Goal: Task Accomplishment & Management: Manage account settings

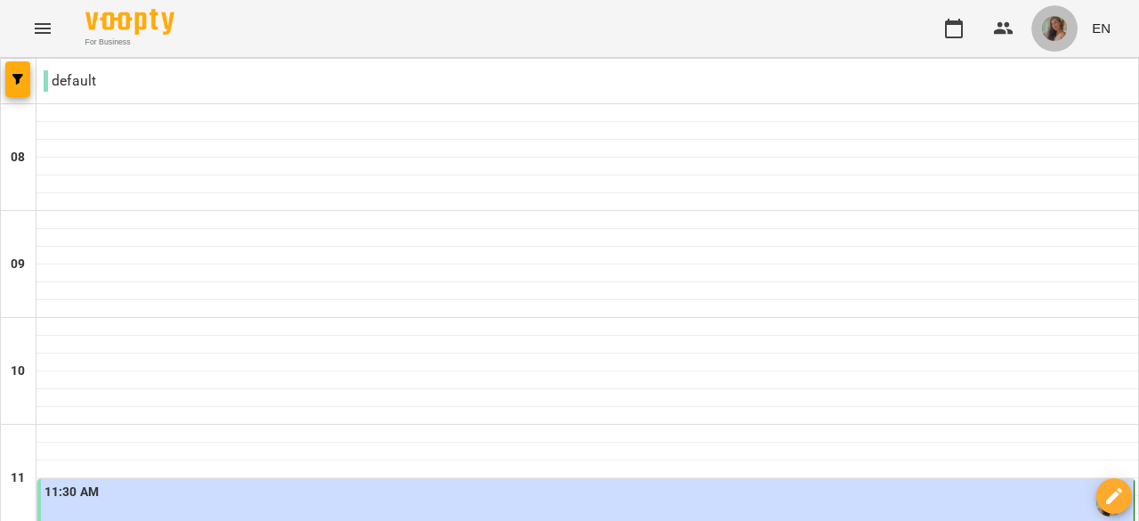
click at [1061, 31] on img "button" at bounding box center [1054, 28] width 25 height 25
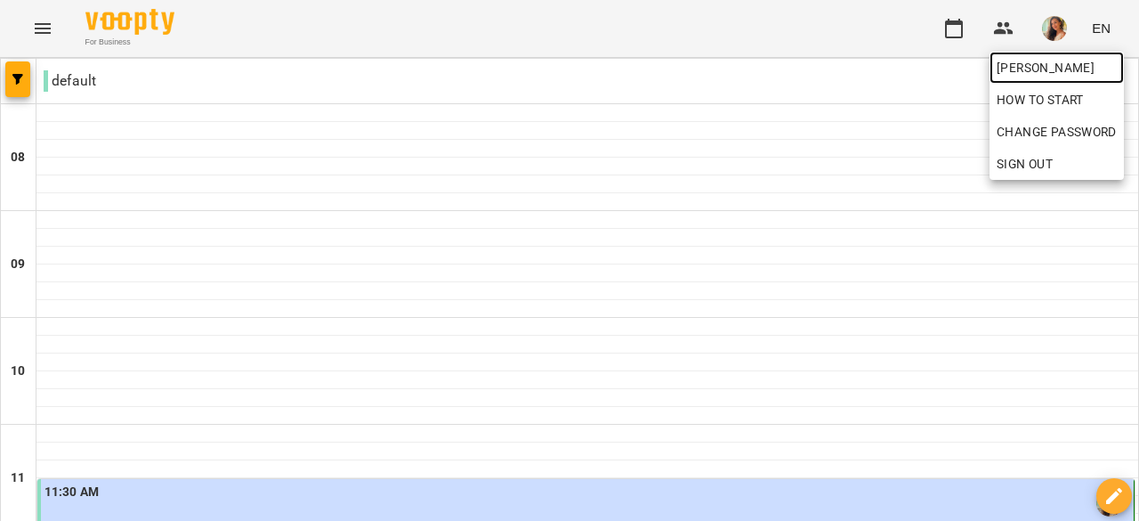
click at [1055, 63] on span "[PERSON_NAME]" at bounding box center [1057, 67] width 120 height 21
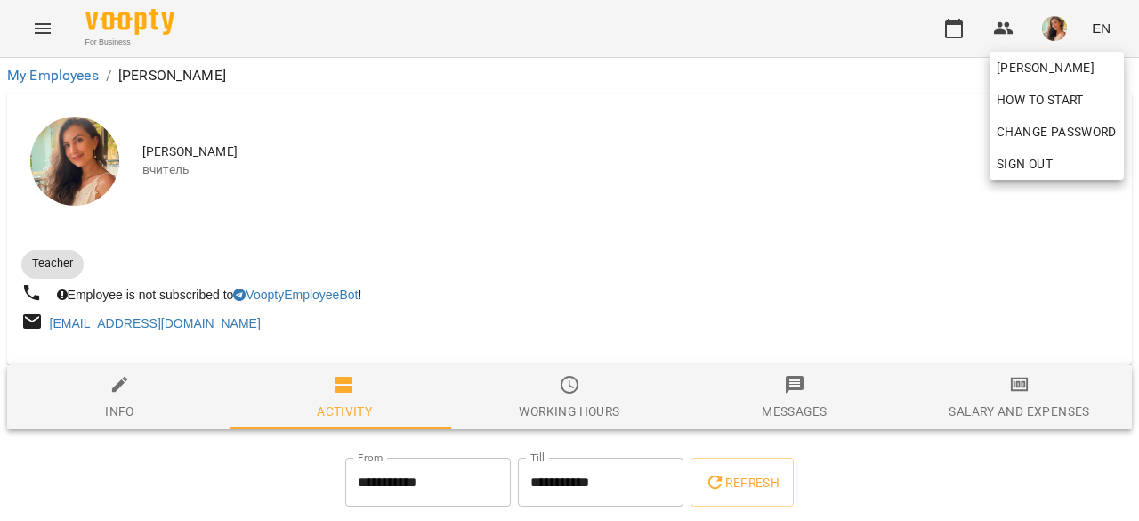
click at [1013, 396] on div at bounding box center [569, 260] width 1139 height 521
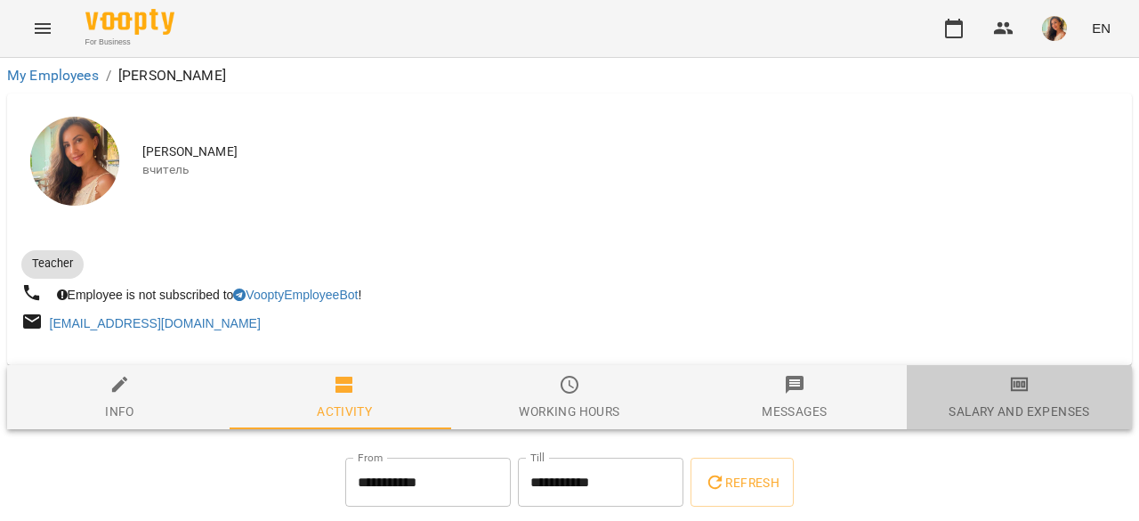
click at [998, 403] on div "Salary and Expenses" at bounding box center [1018, 410] width 141 height 21
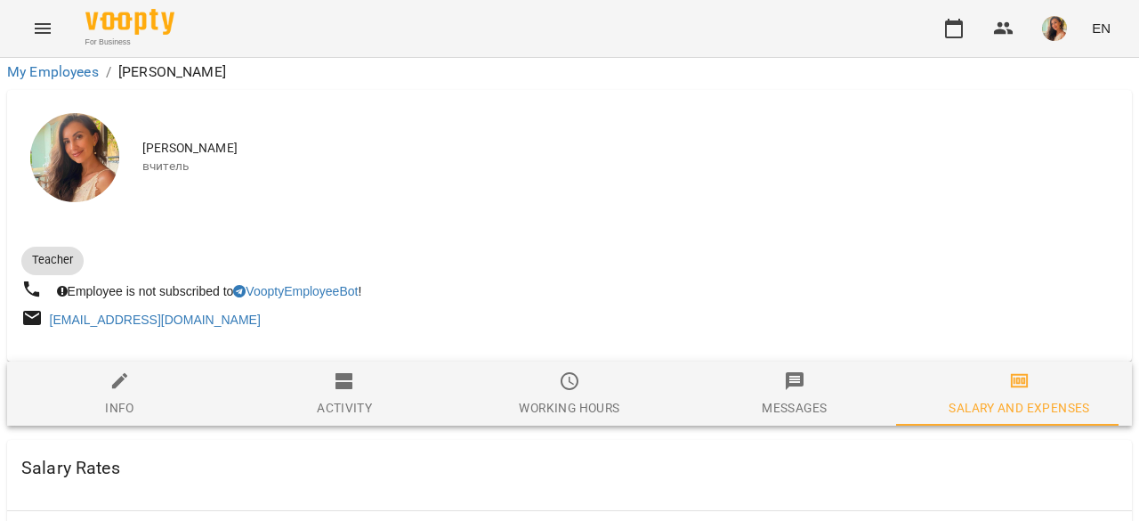
scroll to position [987, 0]
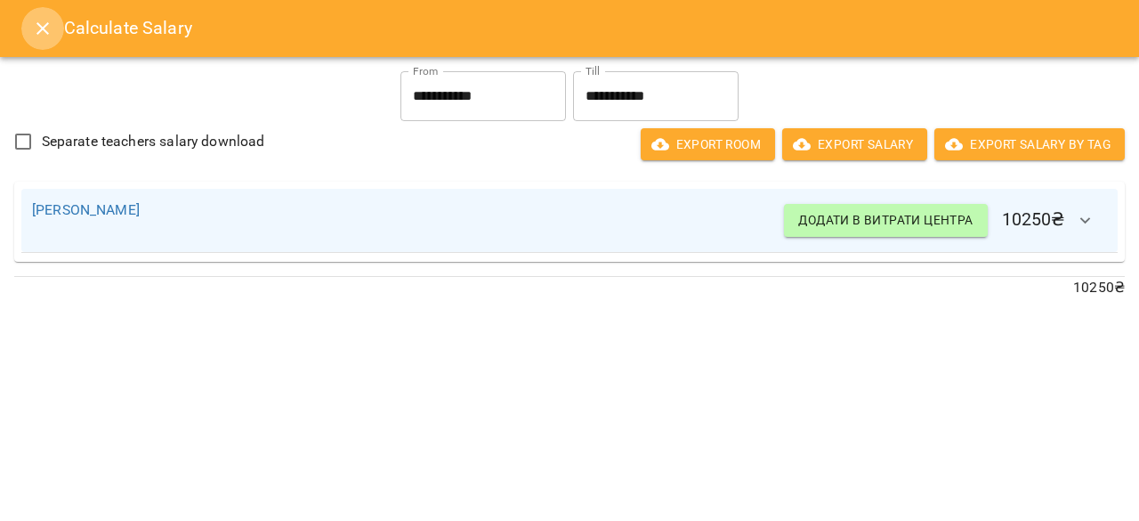
click at [43, 29] on icon "Close" at bounding box center [42, 28] width 12 height 12
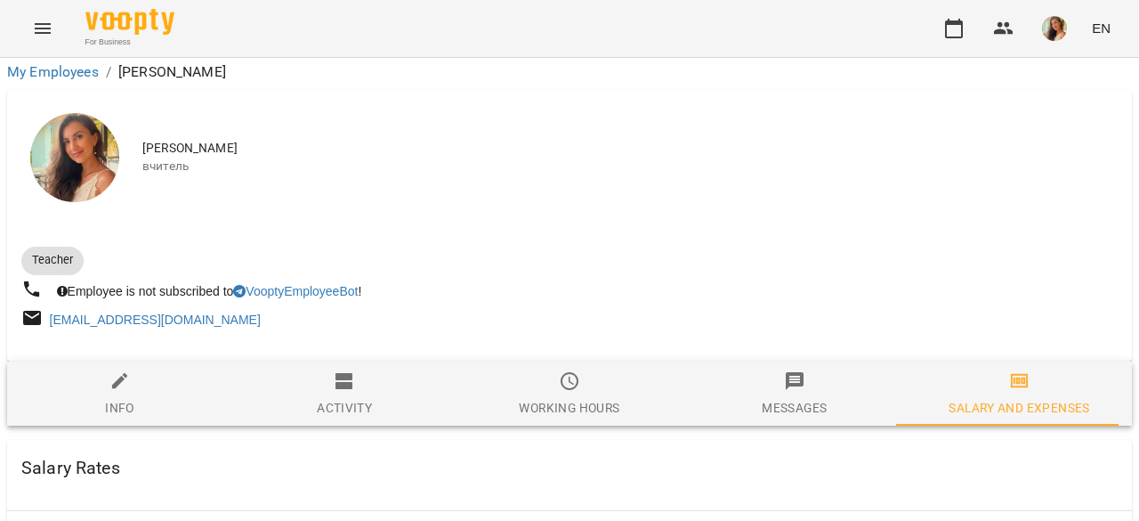
scroll to position [0, 0]
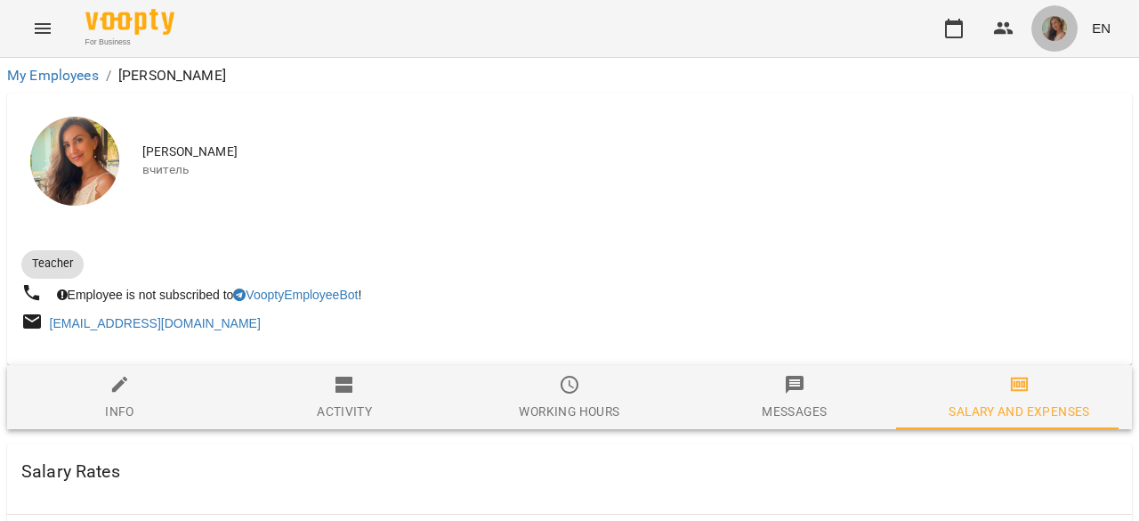
click at [1067, 33] on span "button" at bounding box center [1054, 28] width 25 height 25
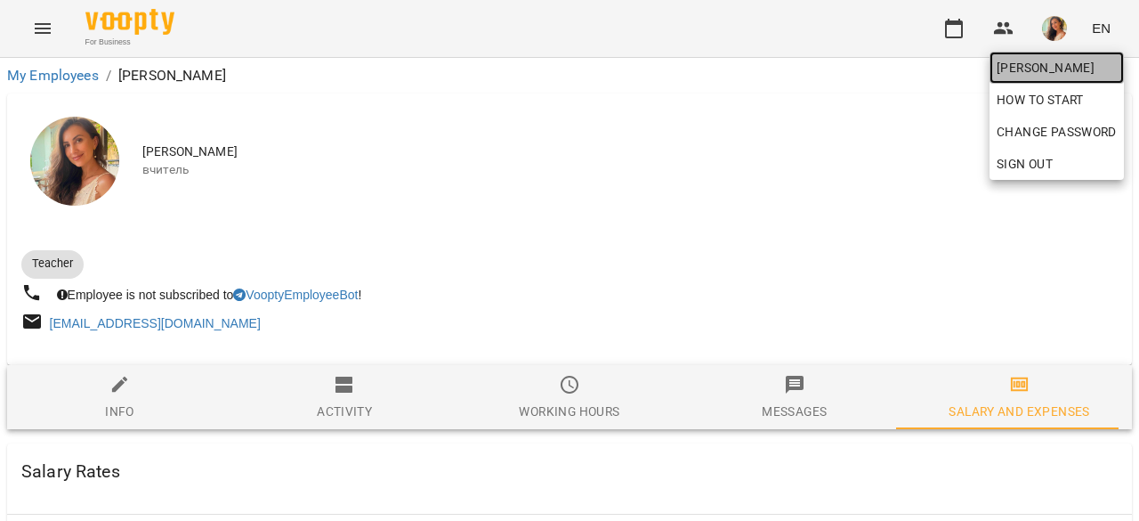
click at [1052, 68] on span "[PERSON_NAME]" at bounding box center [1057, 67] width 120 height 21
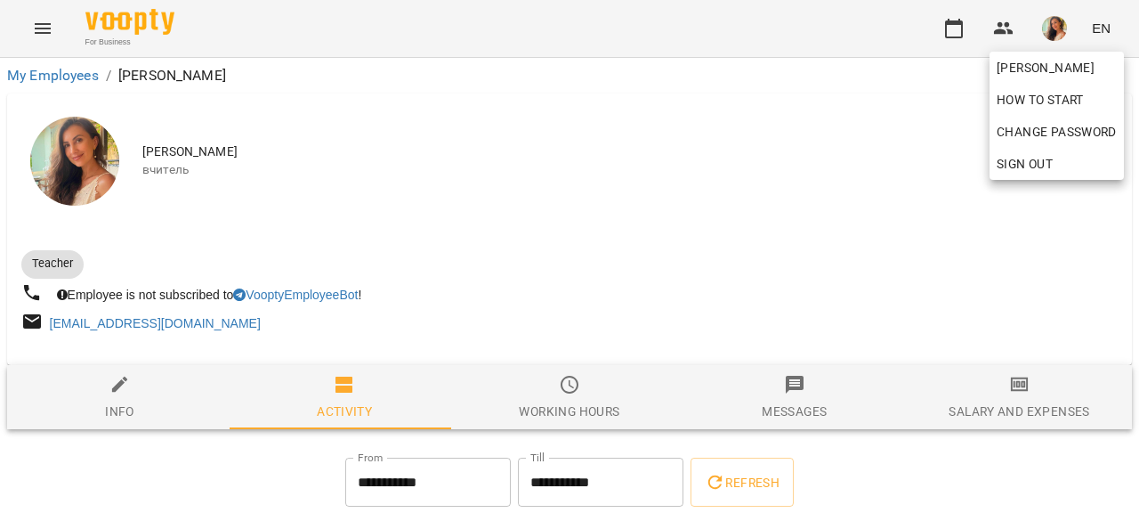
click at [44, 22] on div at bounding box center [569, 260] width 1139 height 521
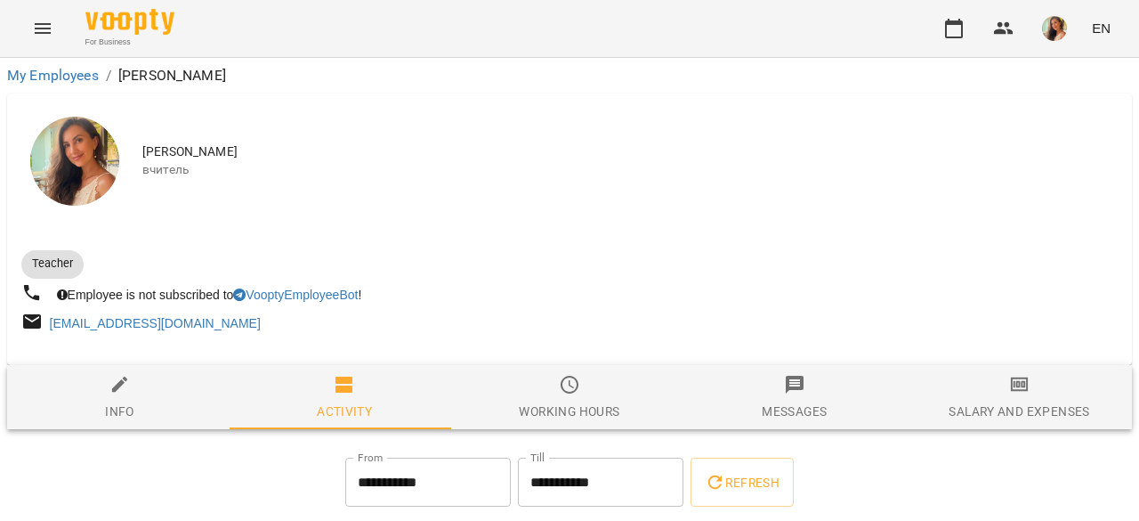
click at [41, 27] on icon "Menu" at bounding box center [42, 28] width 21 height 21
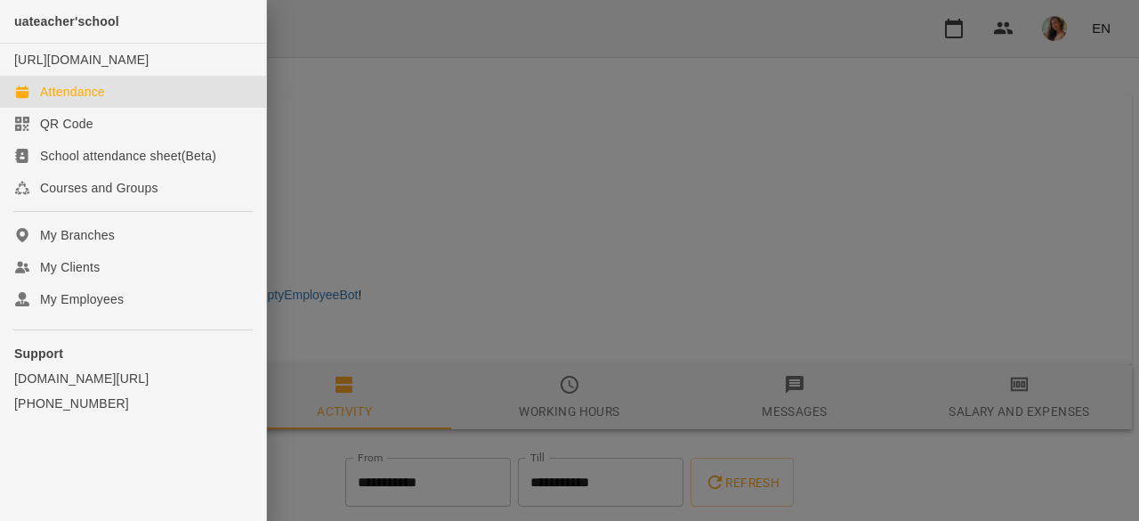
click at [73, 101] on div "Attendance" at bounding box center [72, 92] width 65 height 18
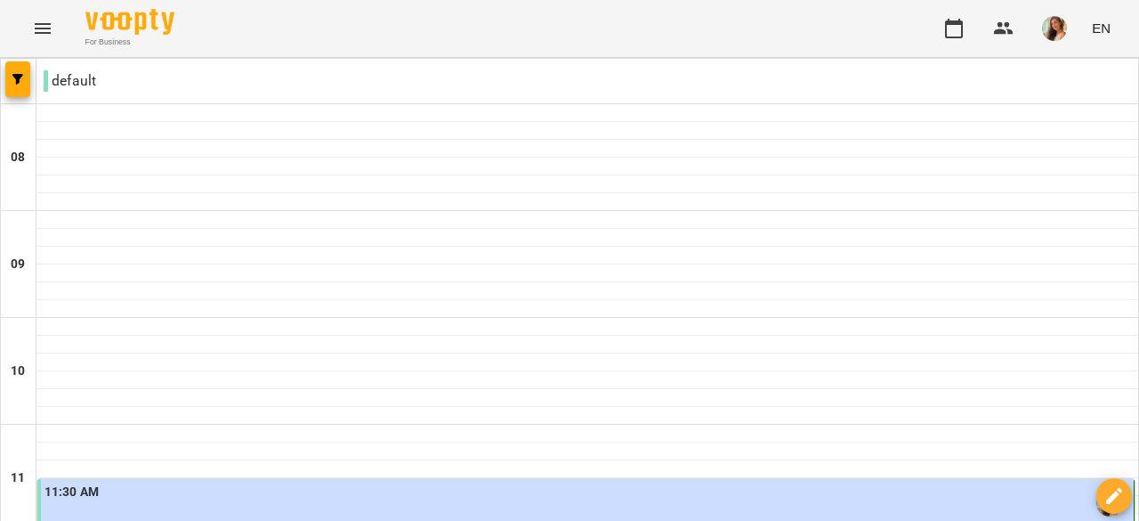
scroll to position [657, 0]
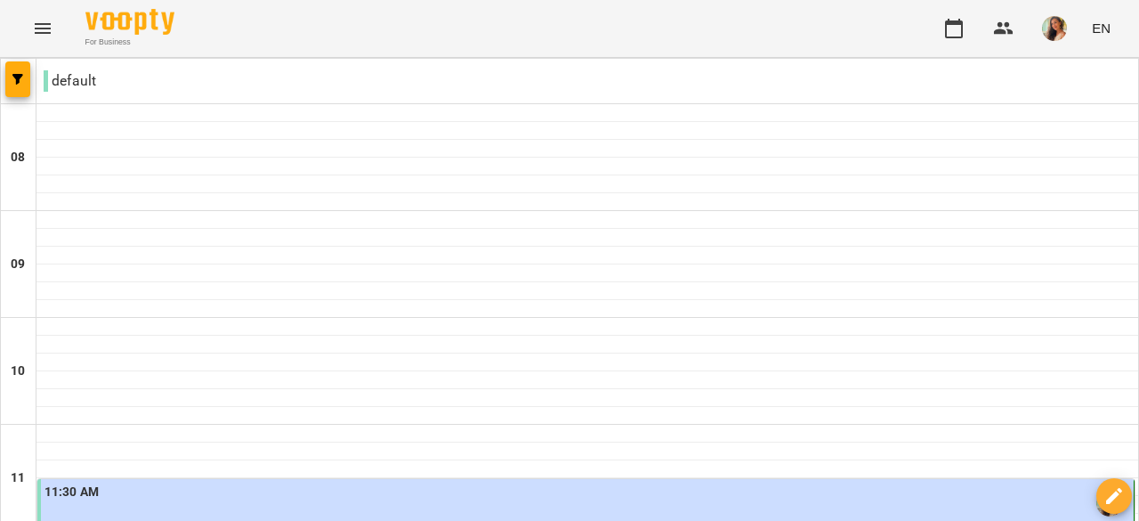
scroll to position [1196, 0]
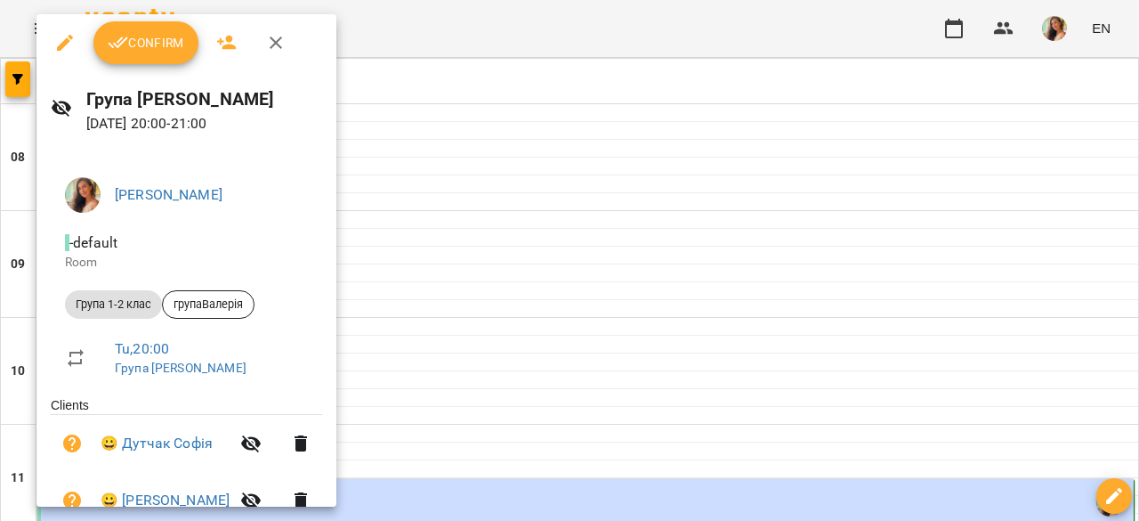
click at [134, 39] on span "Confirm" at bounding box center [146, 42] width 77 height 21
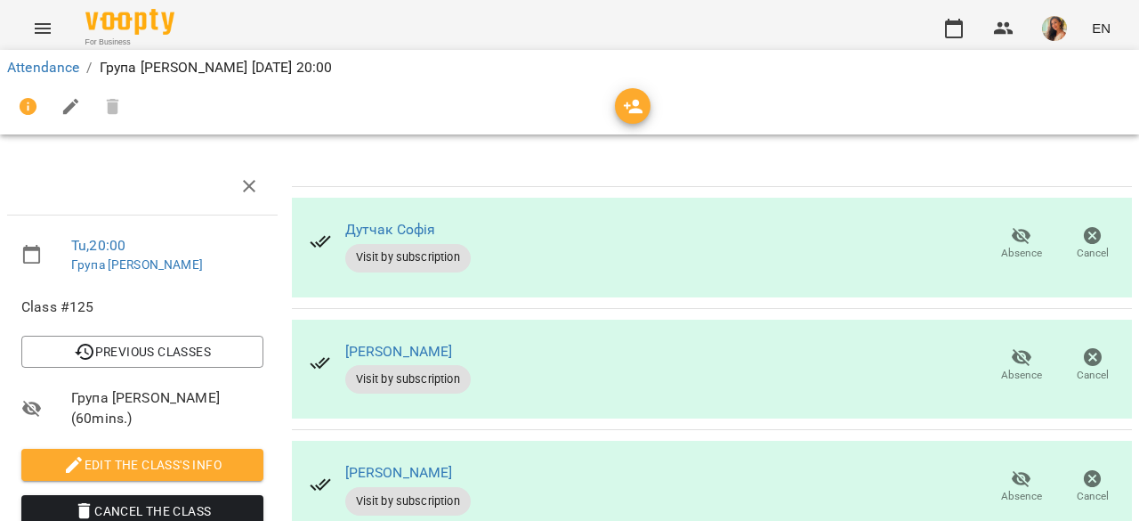
click at [1057, 29] on img "button" at bounding box center [1054, 28] width 25 height 25
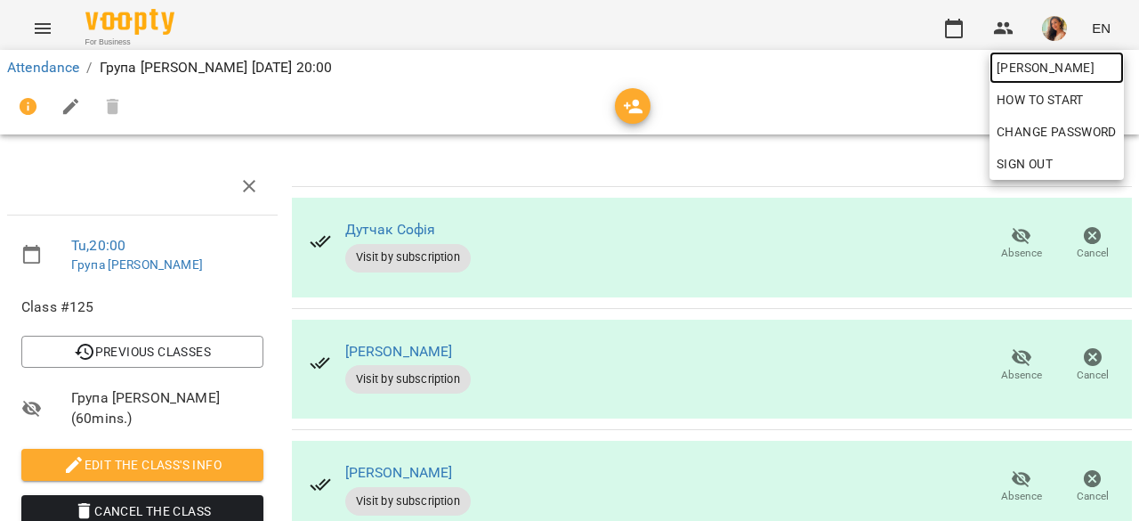
click at [1047, 69] on span "[PERSON_NAME]" at bounding box center [1057, 67] width 120 height 21
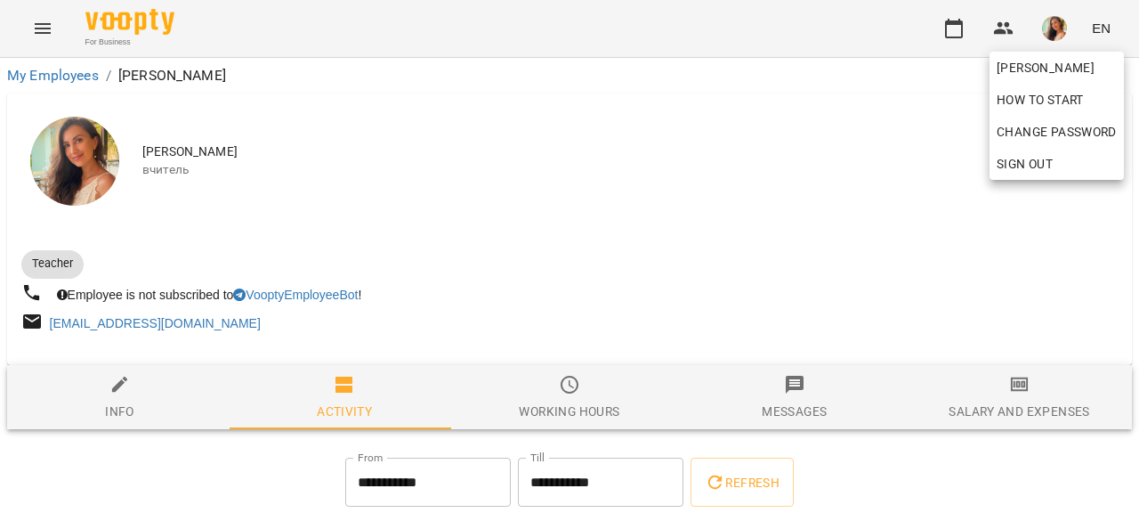
click at [1007, 391] on div at bounding box center [569, 260] width 1139 height 521
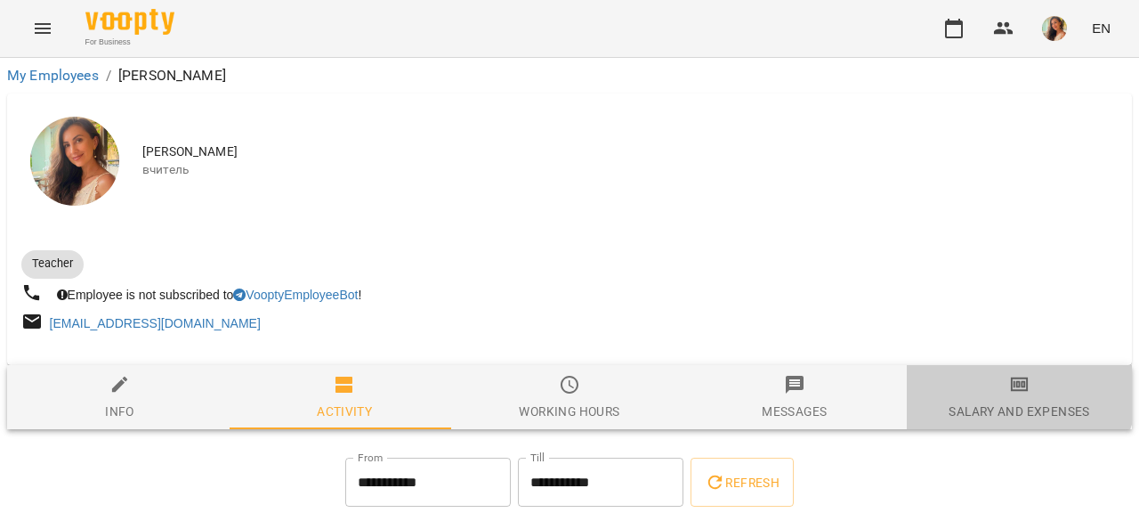
click at [1009, 391] on icon "button" at bounding box center [1019, 384] width 21 height 21
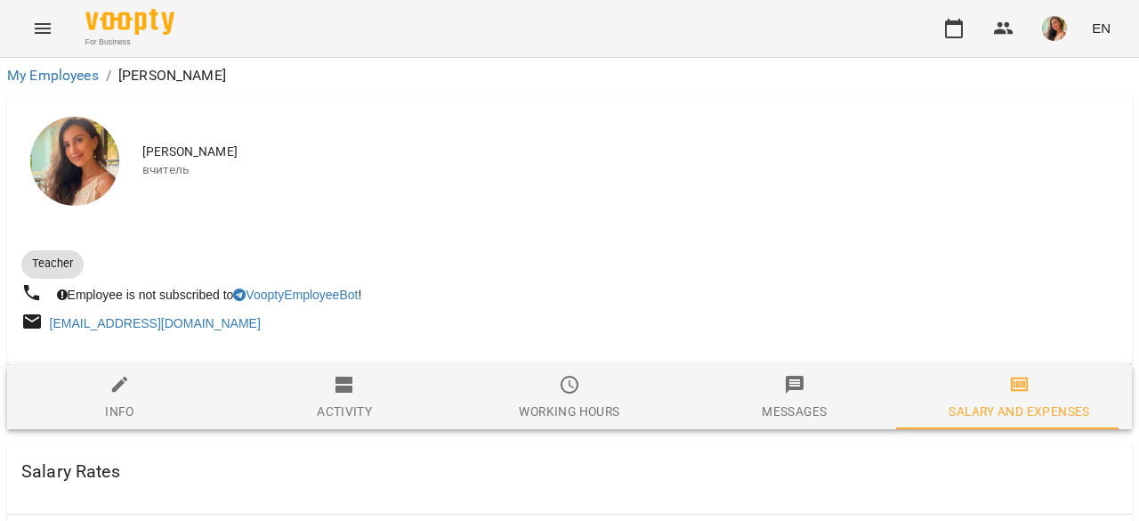
scroll to position [987, 0]
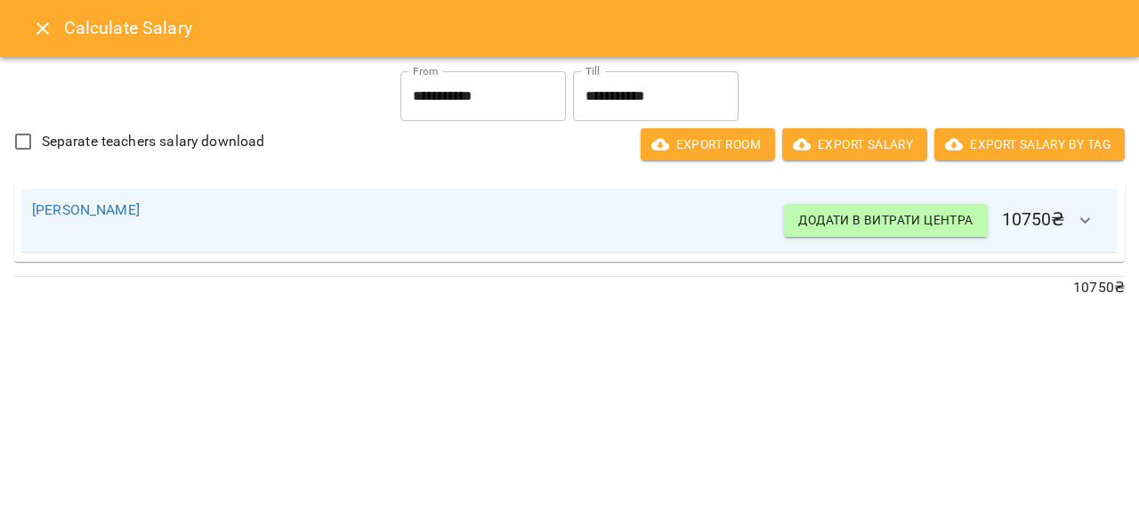
click at [42, 24] on icon "Close" at bounding box center [42, 28] width 21 height 21
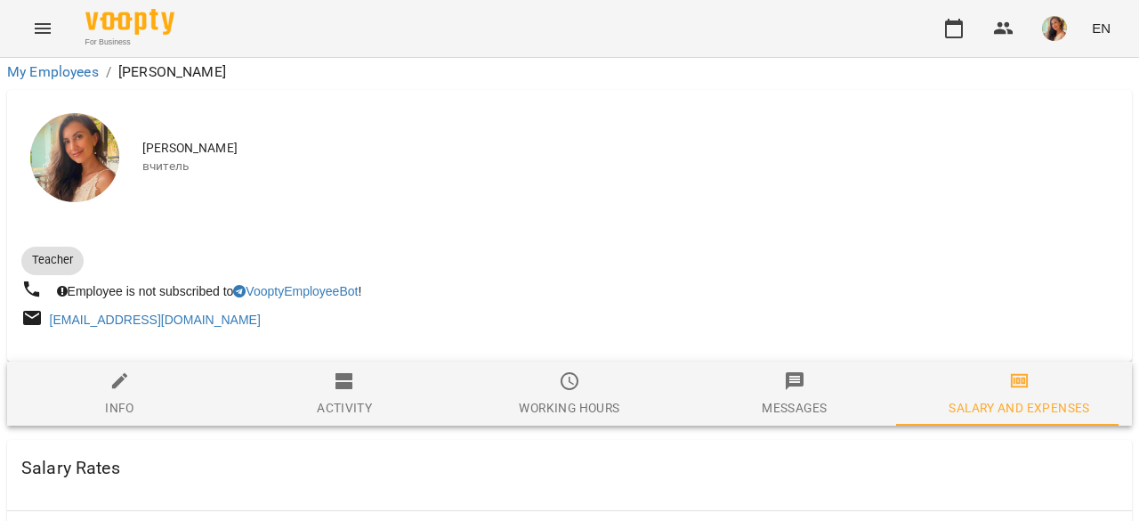
scroll to position [0, 0]
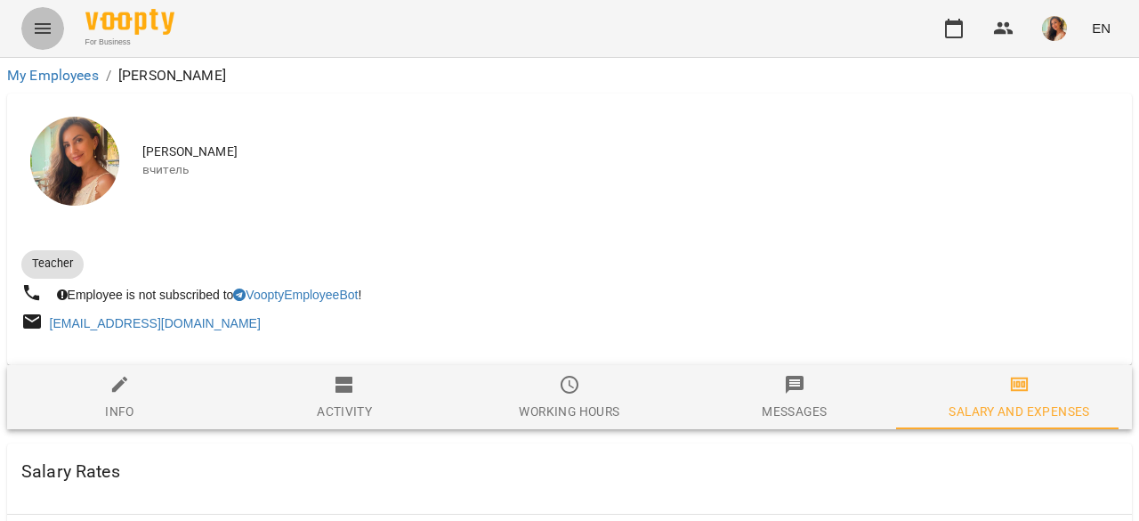
click at [44, 24] on icon "Menu" at bounding box center [43, 28] width 16 height 11
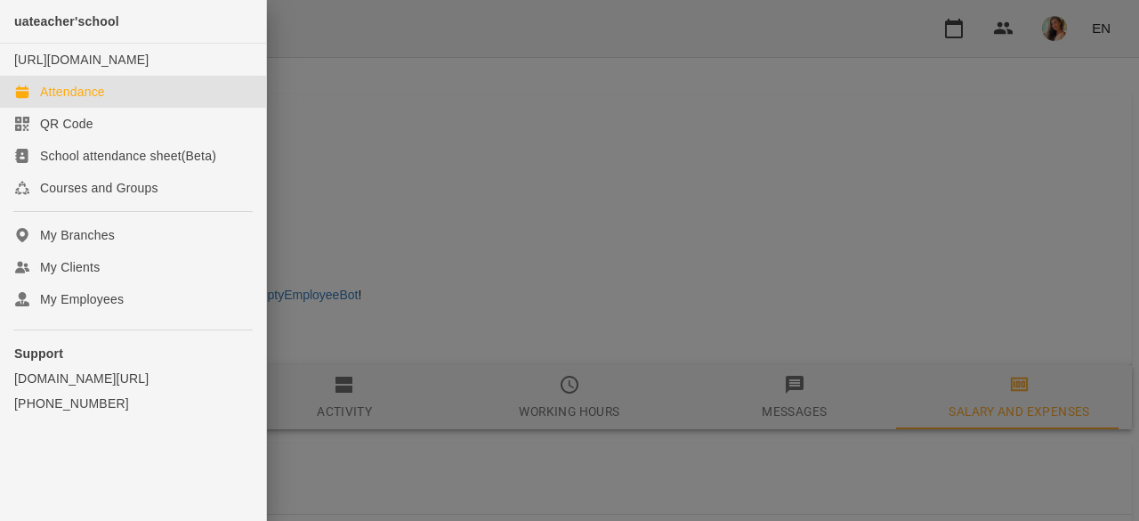
click at [112, 108] on link "Attendance" at bounding box center [133, 92] width 266 height 32
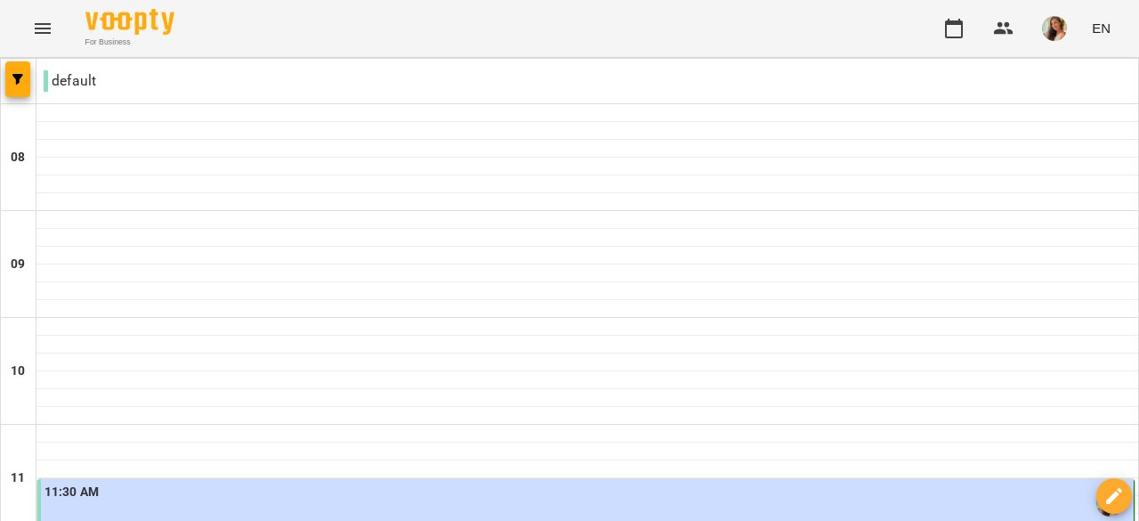
scroll to position [1196, 0]
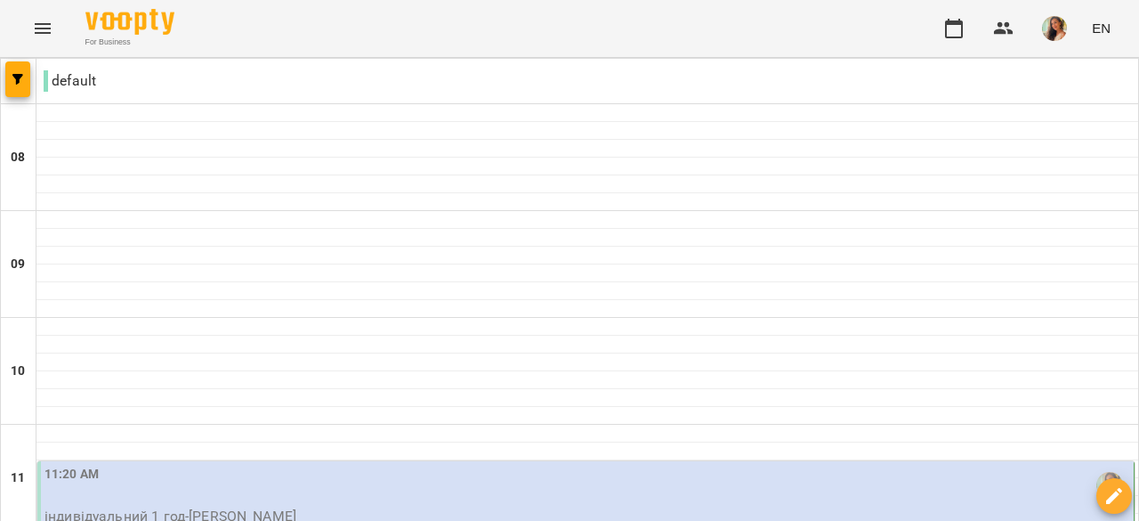
scroll to position [0, 0]
